Goal: Book appointment/travel/reservation

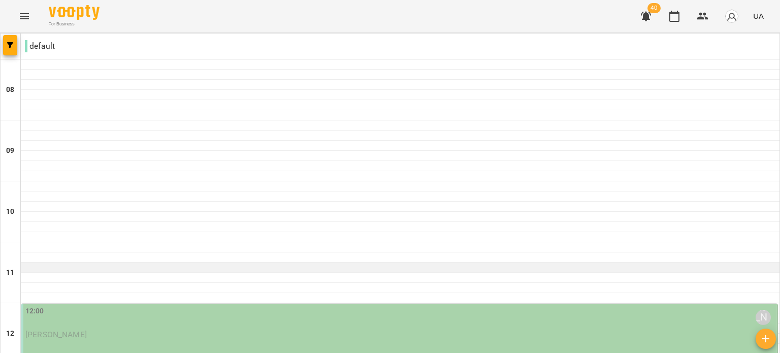
scroll to position [748, 0]
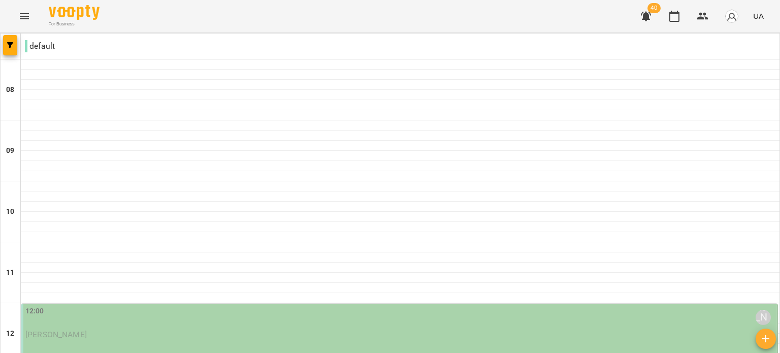
type input "**********"
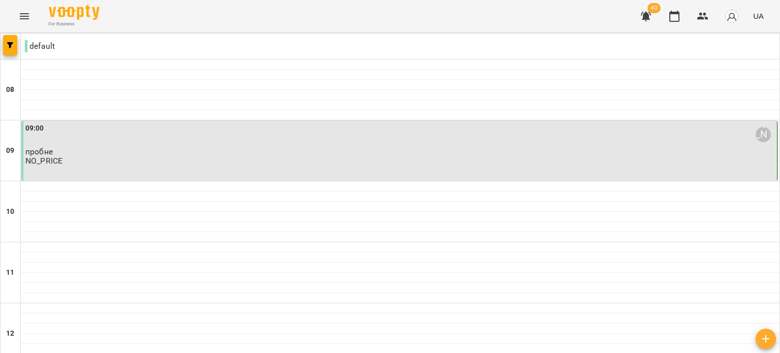
scroll to position [444, 0]
